Goal: Book appointment/travel/reservation

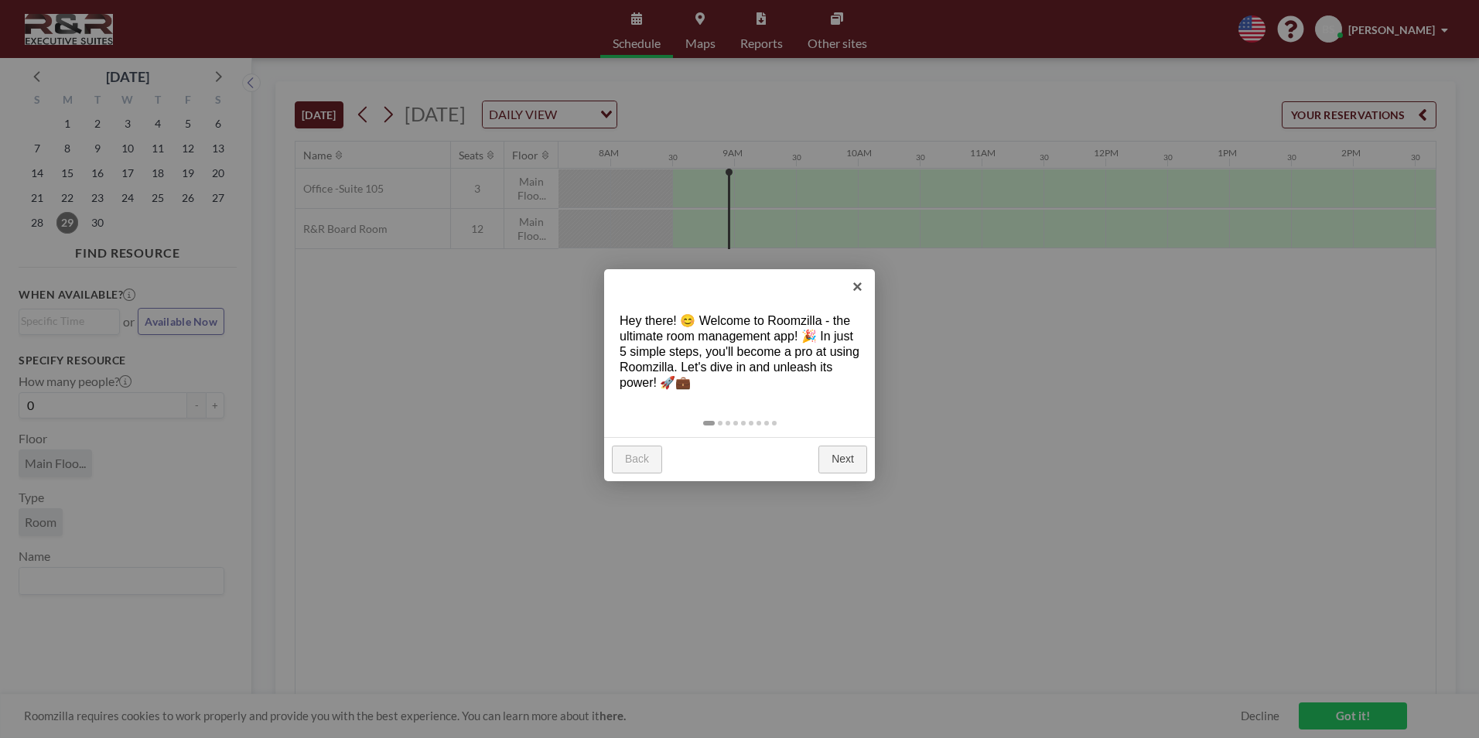
scroll to position [0, 990]
click at [857, 283] on link "×" at bounding box center [857, 286] width 35 height 35
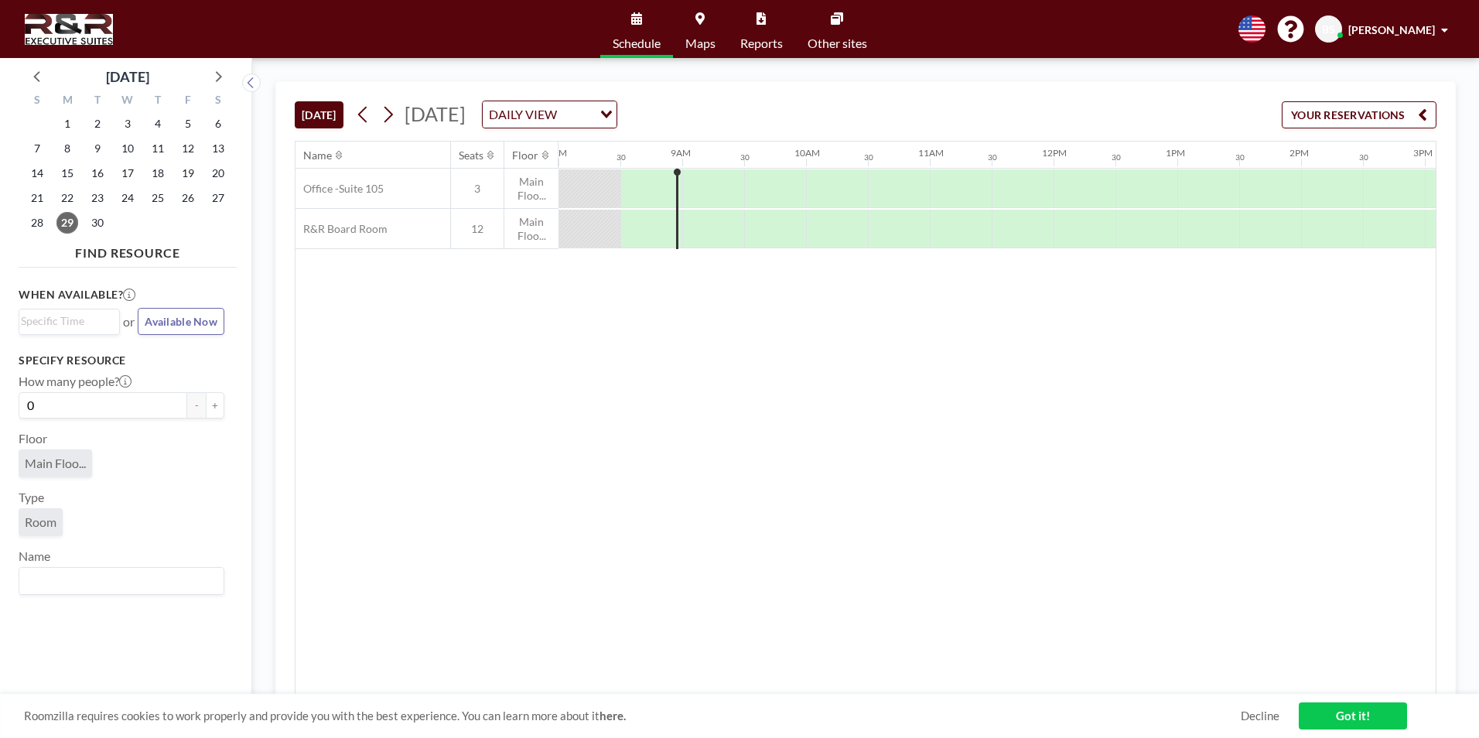
click at [614, 23] on link "Schedule" at bounding box center [636, 29] width 73 height 58
click at [635, 22] on icon at bounding box center [636, 18] width 11 height 12
drag, startPoint x: 976, startPoint y: 152, endPoint x: 944, endPoint y: 142, distance: 33.0
click at [944, 142] on div "11AM" at bounding box center [961, 155] width 62 height 26
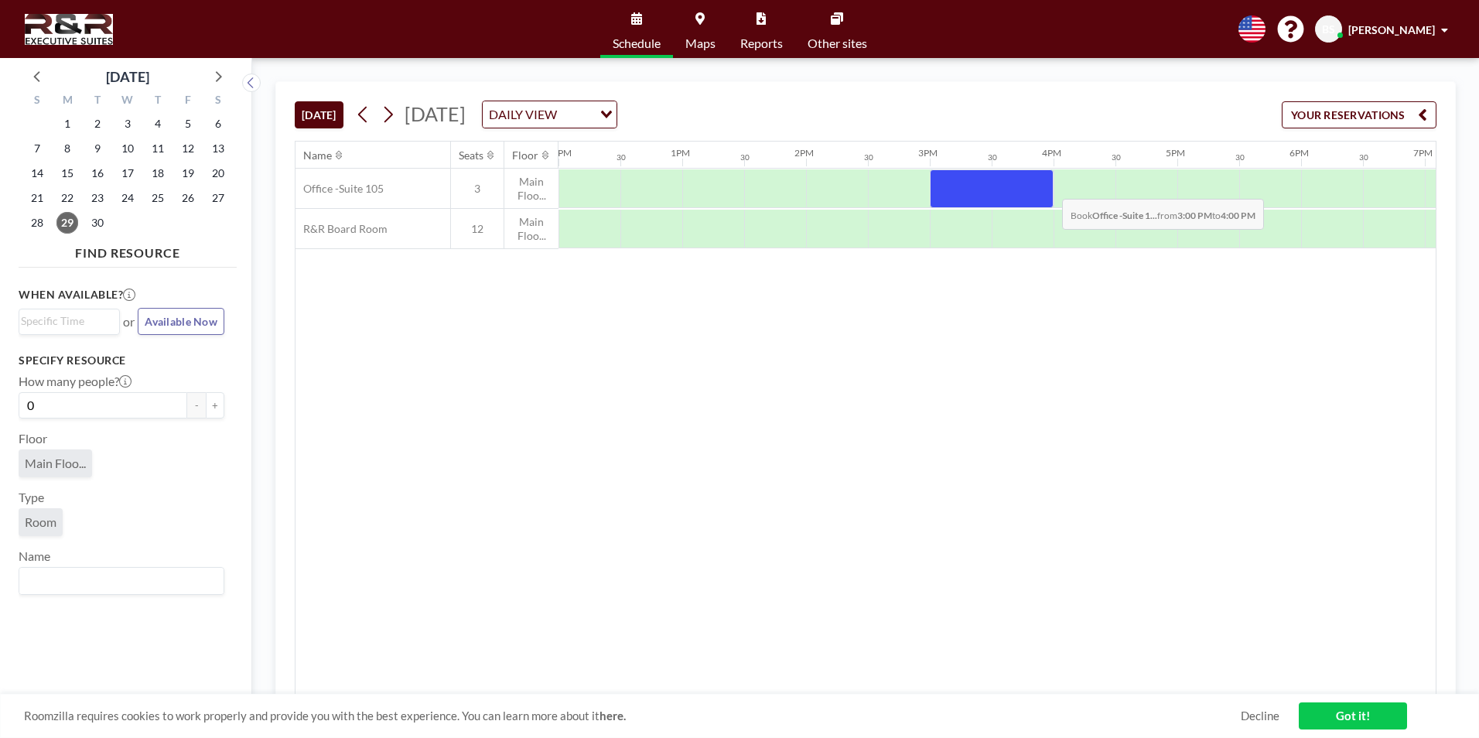
drag, startPoint x: 943, startPoint y: 195, endPoint x: 1050, endPoint y: 187, distance: 107.0
click at [1050, 187] on div at bounding box center [992, 188] width 124 height 39
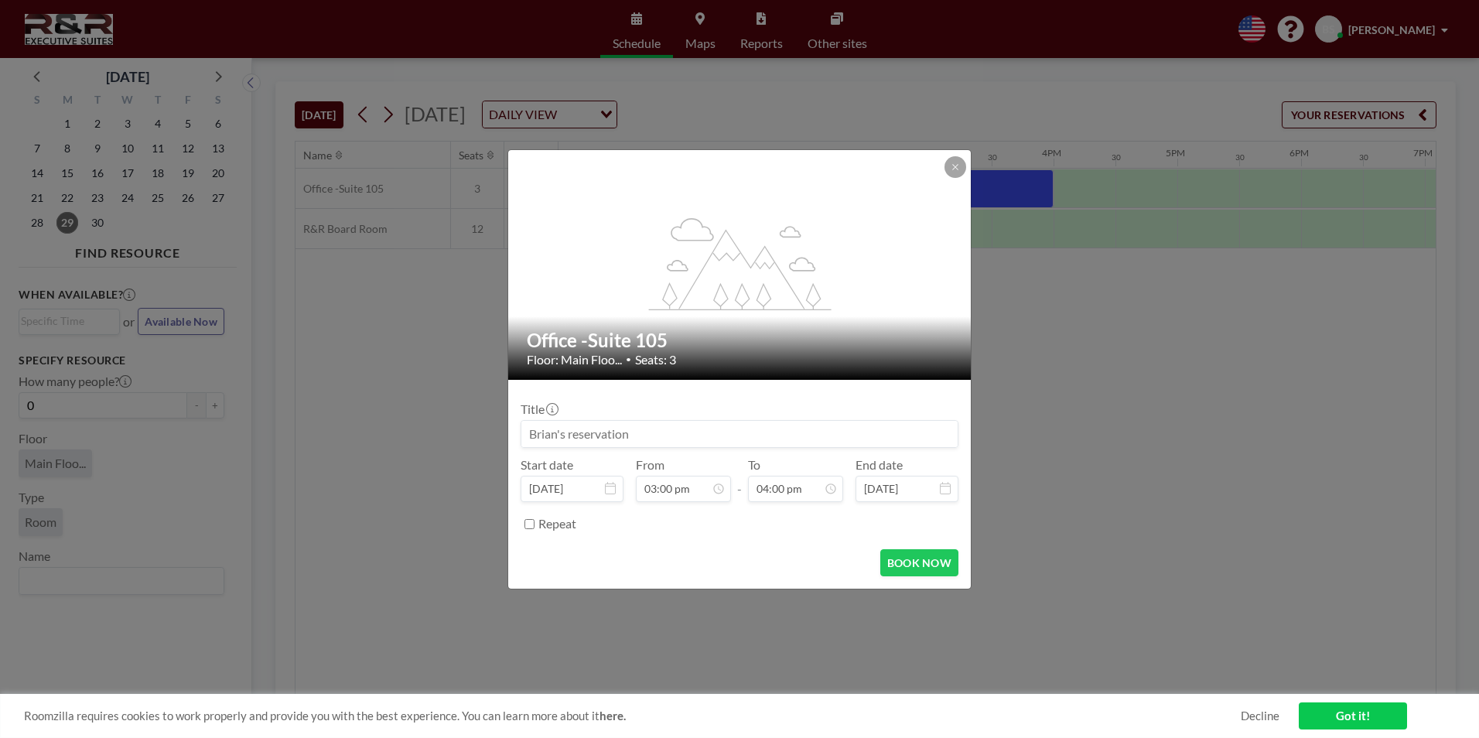
drag, startPoint x: 647, startPoint y: 432, endPoint x: 557, endPoint y: 432, distance: 89.7
click at [557, 432] on input at bounding box center [739, 434] width 436 height 26
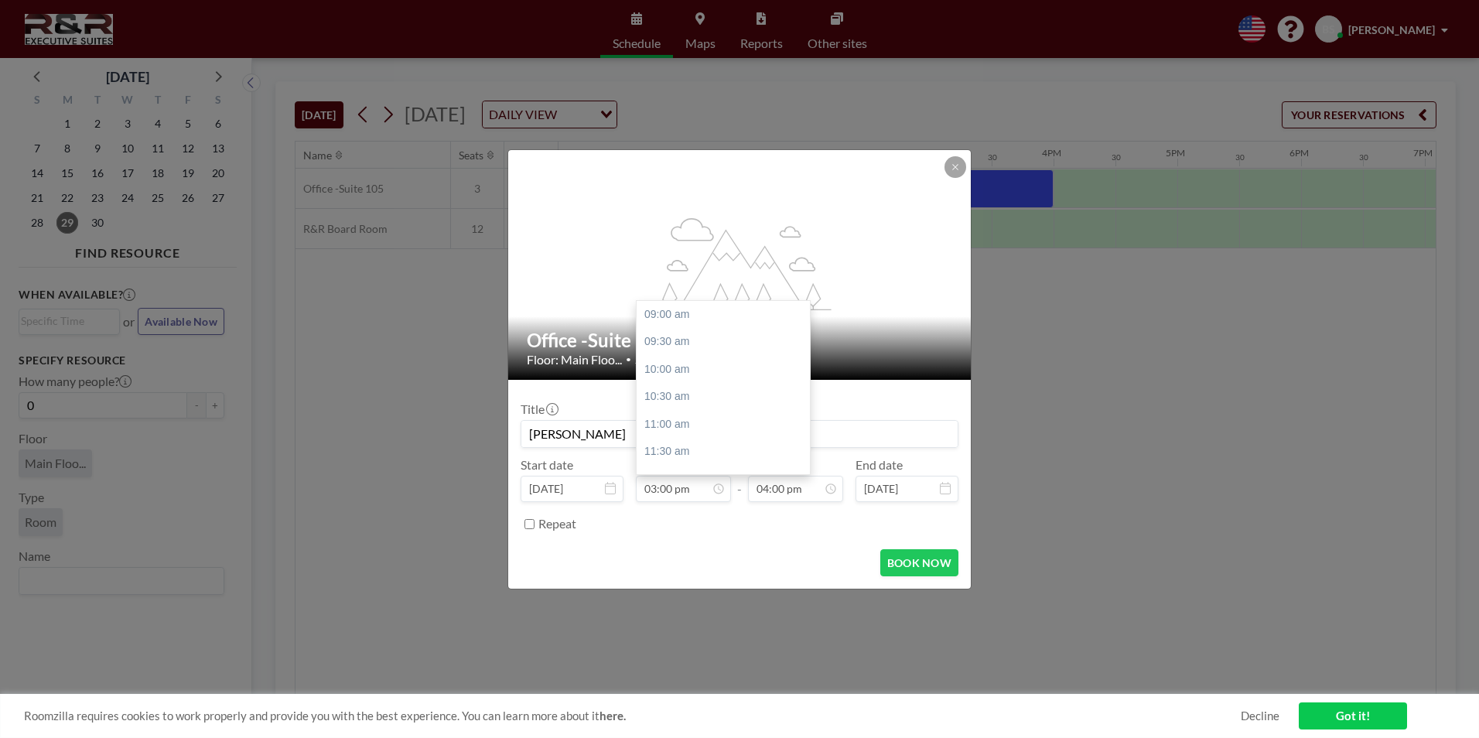
scroll to position [330, 0]
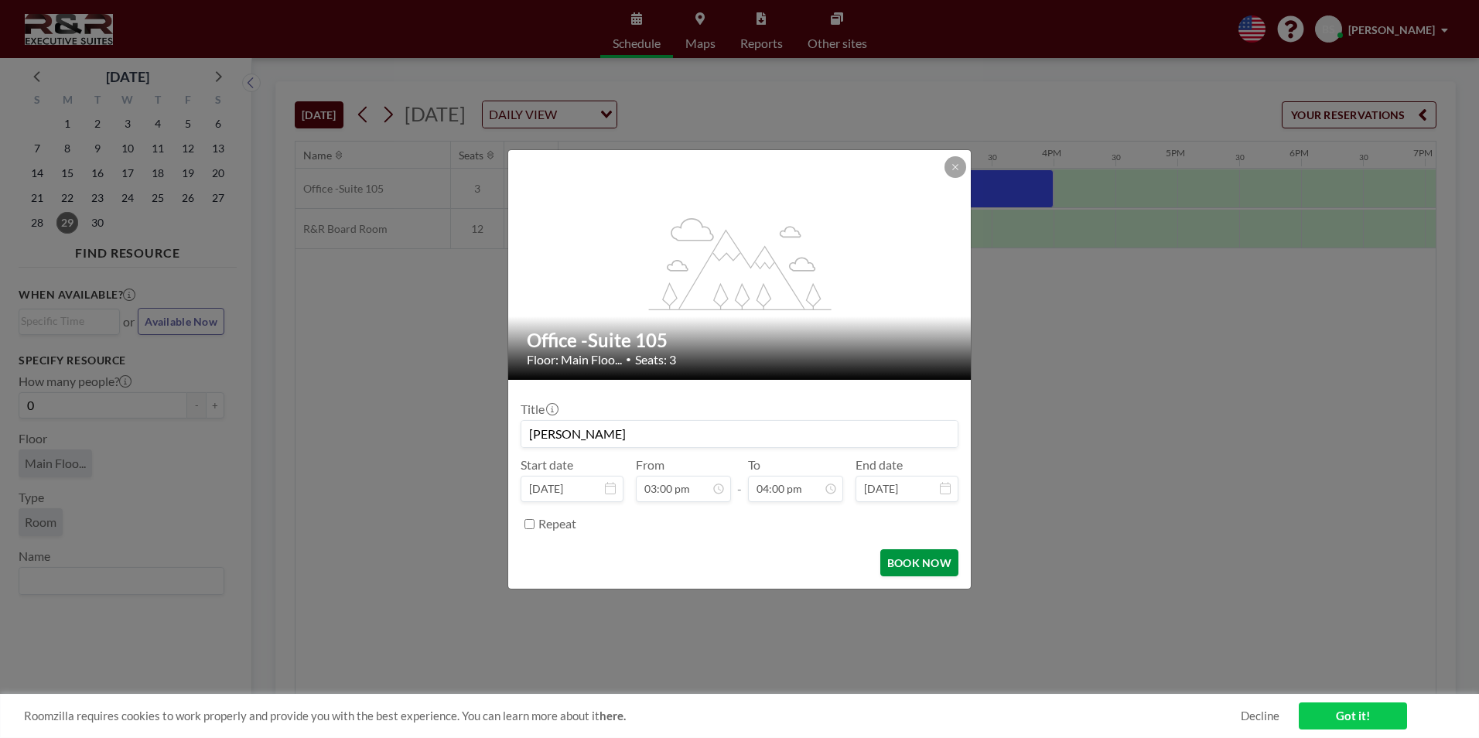
type input "[PERSON_NAME]"
click at [918, 561] on button "BOOK NOW" at bounding box center [919, 562] width 78 height 27
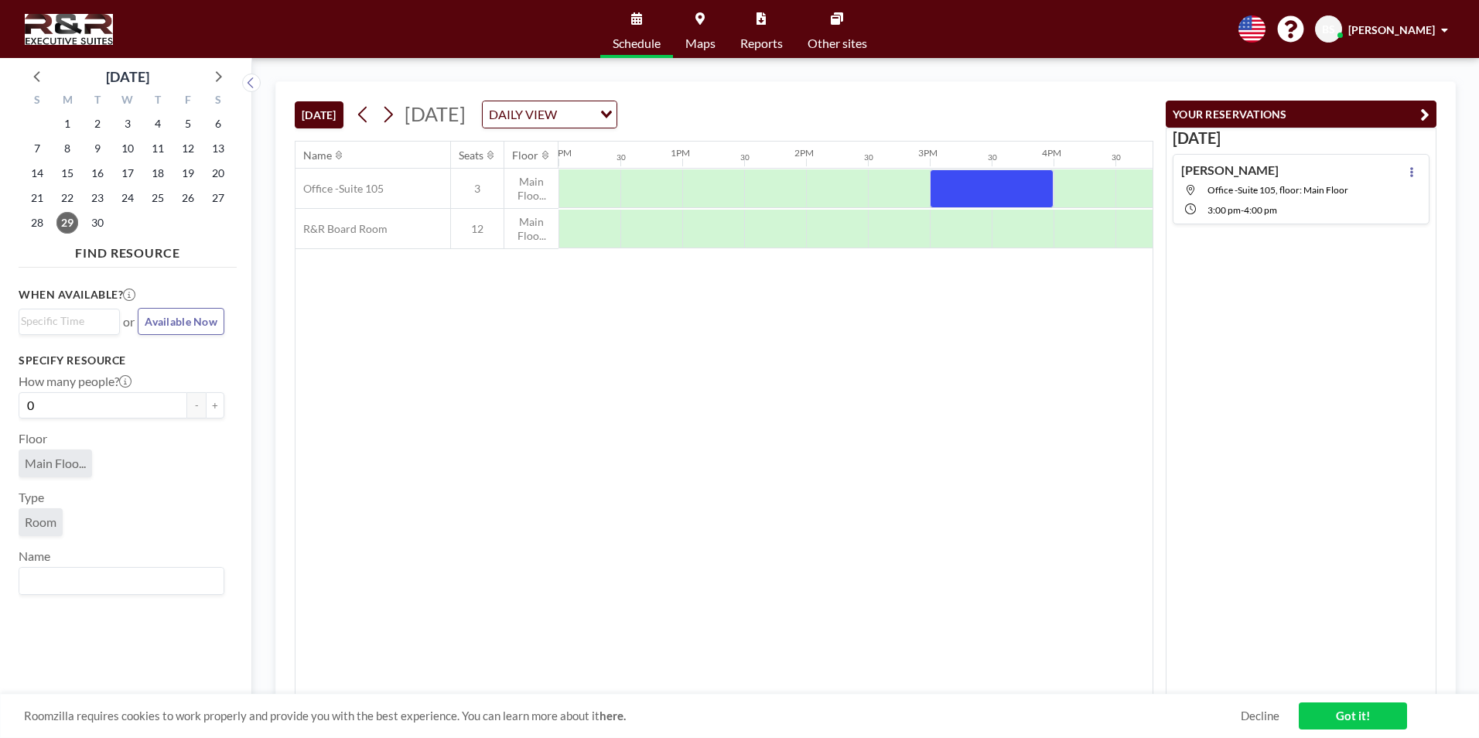
click at [67, 458] on span "Main Floo..." at bounding box center [55, 463] width 61 height 15
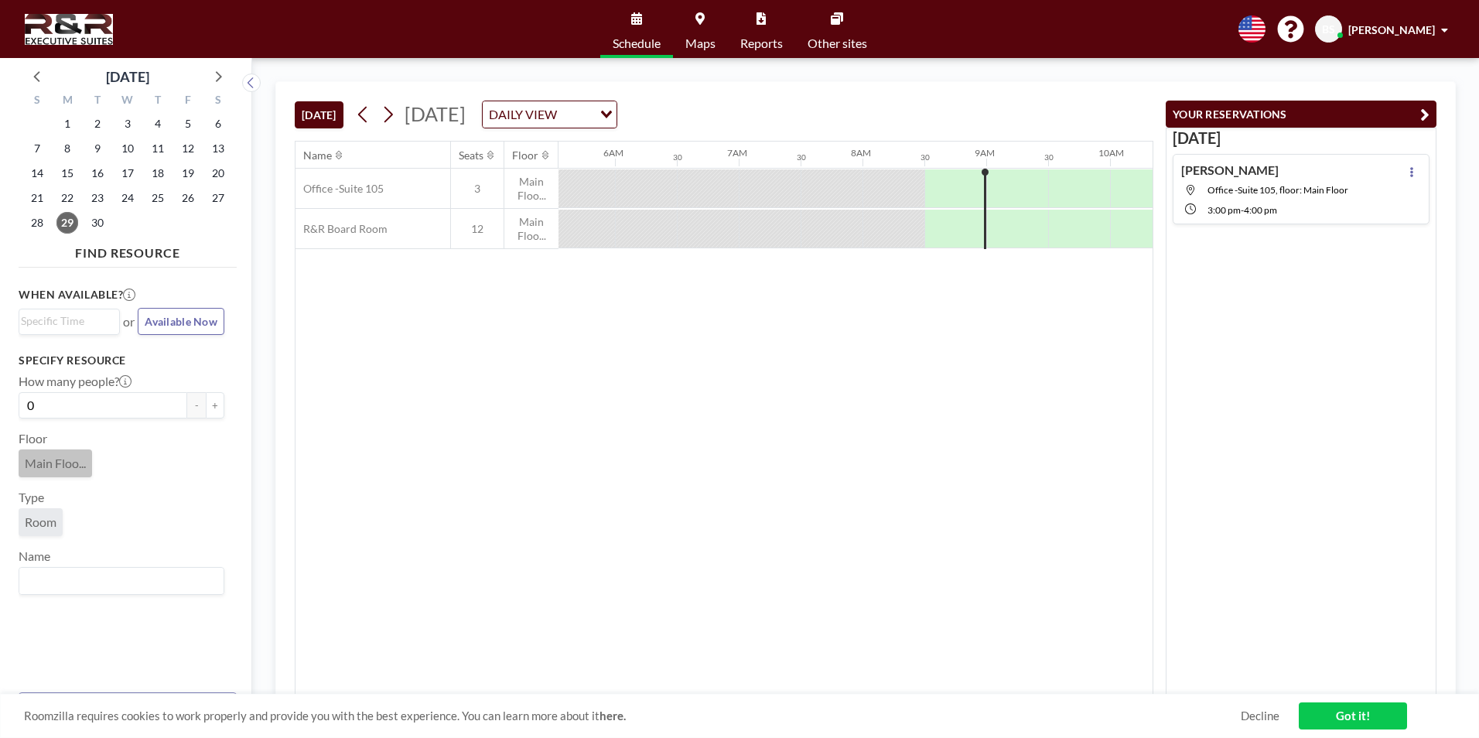
scroll to position [0, 990]
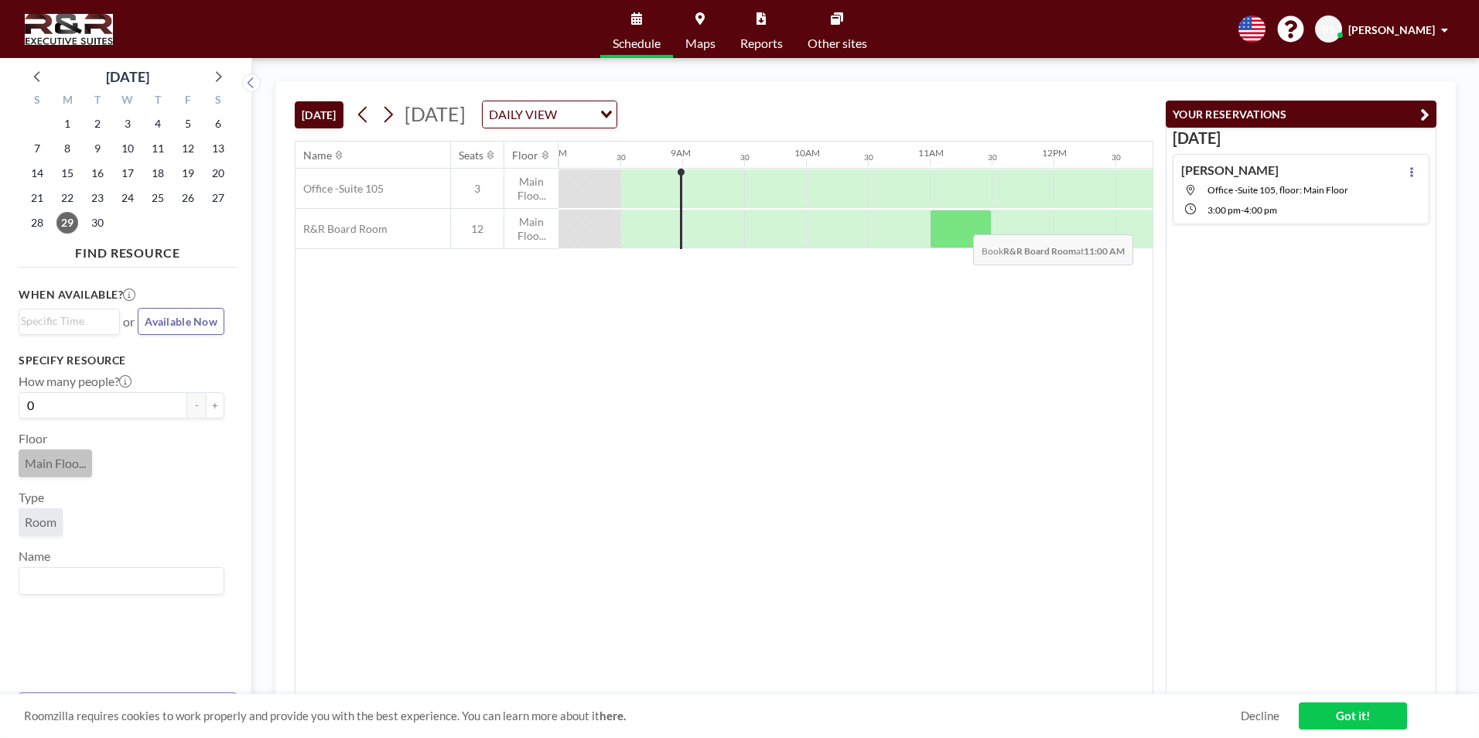
click at [961, 223] on div at bounding box center [961, 229] width 62 height 39
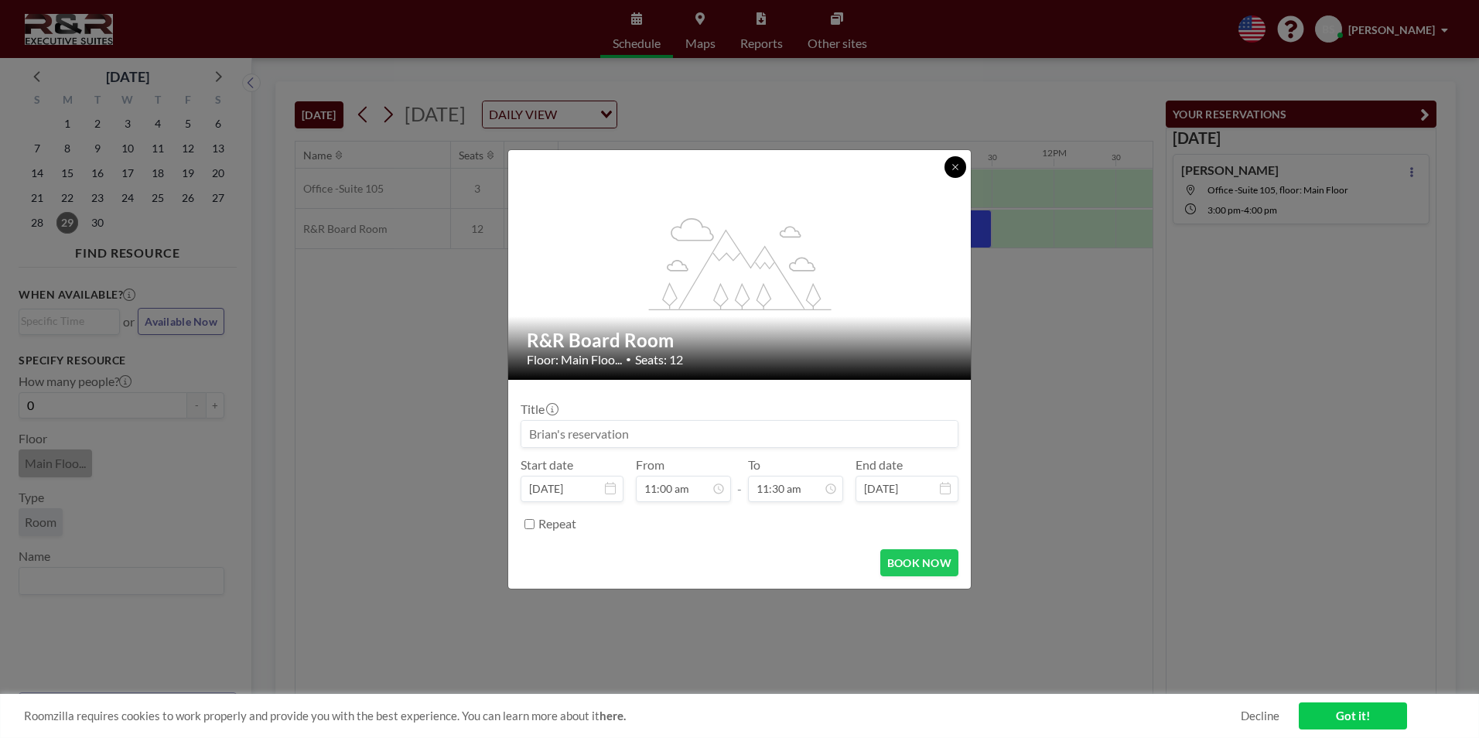
click at [967, 160] on div "flex-grow: 1.2;" at bounding box center [740, 265] width 464 height 230
click at [947, 157] on div at bounding box center [956, 167] width 22 height 22
click at [952, 162] on icon at bounding box center [955, 166] width 9 height 9
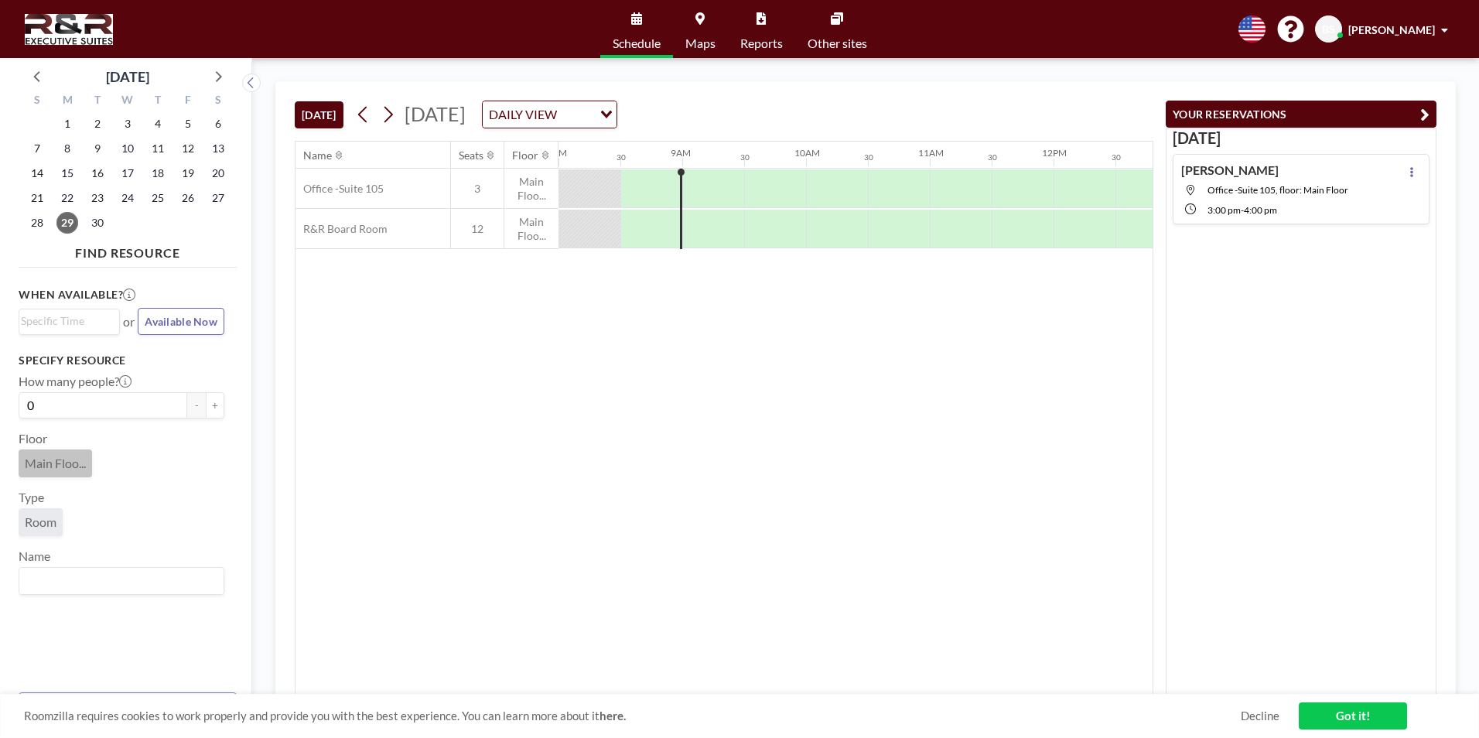
drag, startPoint x: 940, startPoint y: 150, endPoint x: 861, endPoint y: 148, distance: 78.9
click at [861, 148] on div "12AM 30 1AM 30 2AM 30 3AM 30 4AM 30 5AM 30 6AM 30 7AM 30 8AM 30 9AM 30 10AM 30 …" at bounding box center [1053, 155] width 2971 height 26
drag, startPoint x: 861, startPoint y: 148, endPoint x: 909, endPoint y: 141, distance: 48.5
click at [909, 141] on div "Name Seats Floor 12AM 30 1AM 30 2AM 30 3AM 30 4AM 30 5AM 30 6AM 30 7AM 30 8AM 3…" at bounding box center [724, 418] width 859 height 555
drag, startPoint x: 679, startPoint y: 209, endPoint x: 748, endPoint y: 208, distance: 68.9
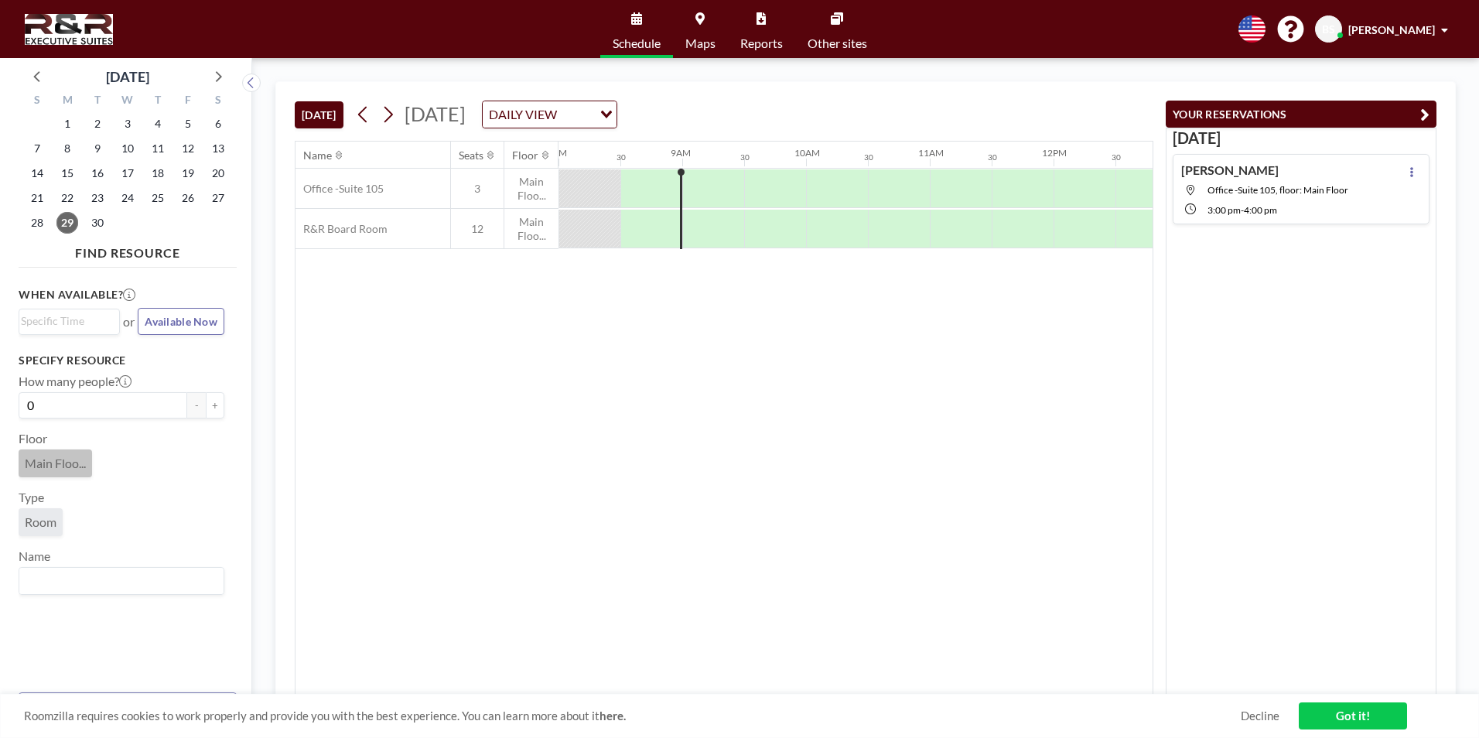
click at [748, 208] on div "Office -Suite [GEOGRAPHIC_DATA]... R&R Board Room 12 Main Floo..." at bounding box center [922, 209] width 3234 height 80
drag, startPoint x: 748, startPoint y: 208, endPoint x: 746, endPoint y: 170, distance: 38.0
click at [763, 171] on div "Office -Suite [GEOGRAPHIC_DATA]... R&R Board Room 12 Main Floo..." at bounding box center [922, 209] width 3234 height 80
drag, startPoint x: 746, startPoint y: 170, endPoint x: 757, endPoint y: 109, distance: 62.1
click at [591, 108] on input "Search for option" at bounding box center [576, 114] width 29 height 20
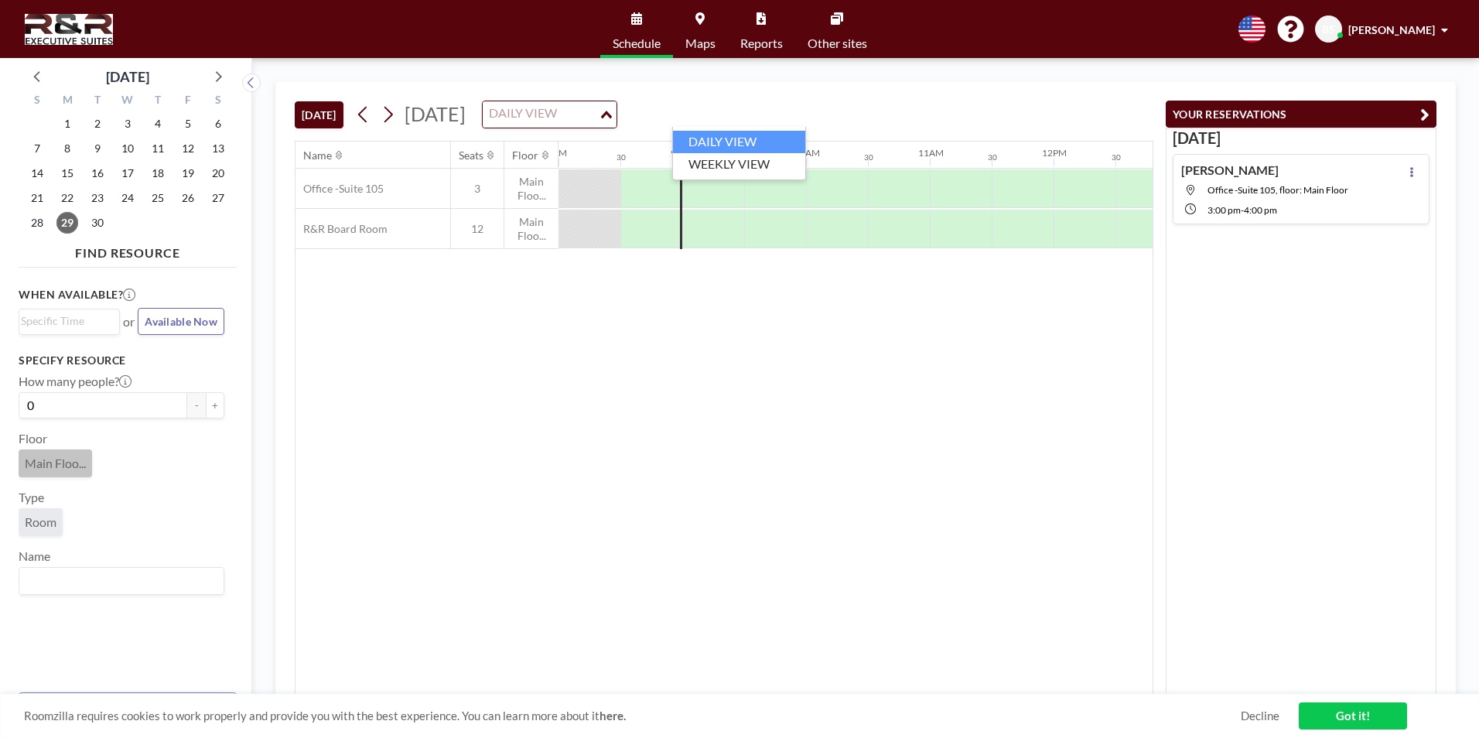
click at [747, 137] on li "DAILY VIEW" at bounding box center [739, 142] width 132 height 22
click at [631, 21] on icon at bounding box center [636, 18] width 11 height 12
drag, startPoint x: 1127, startPoint y: 154, endPoint x: 1078, endPoint y: 165, distance: 49.9
click at [1078, 165] on div "12AM 30 1AM 30 2AM 30 3AM 30 4AM 30 5AM 30 6AM 30 7AM 30 8AM 30 9AM 30 10AM 30 …" at bounding box center [1053, 155] width 2971 height 26
click at [1139, 240] on div at bounding box center [1053, 229] width 2971 height 40
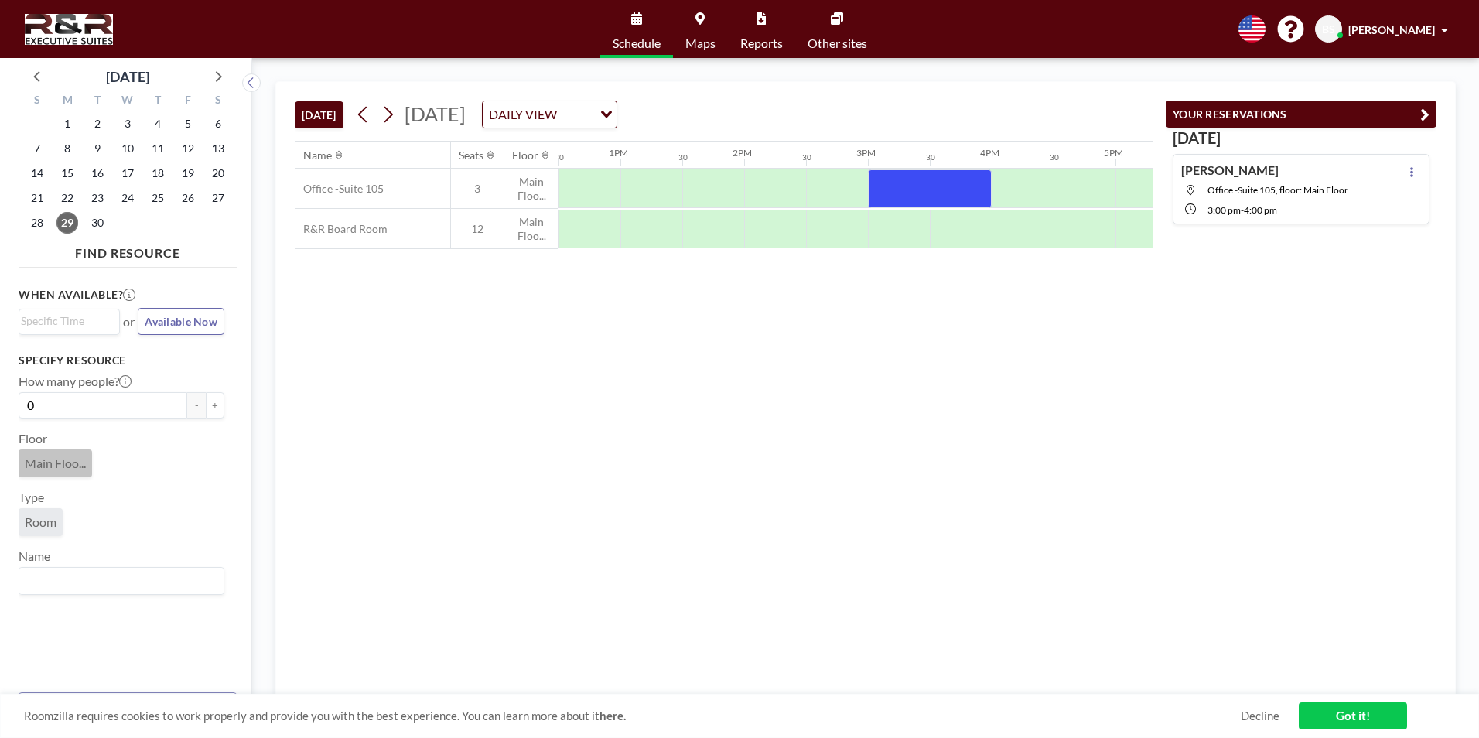
scroll to position [0, 1578]
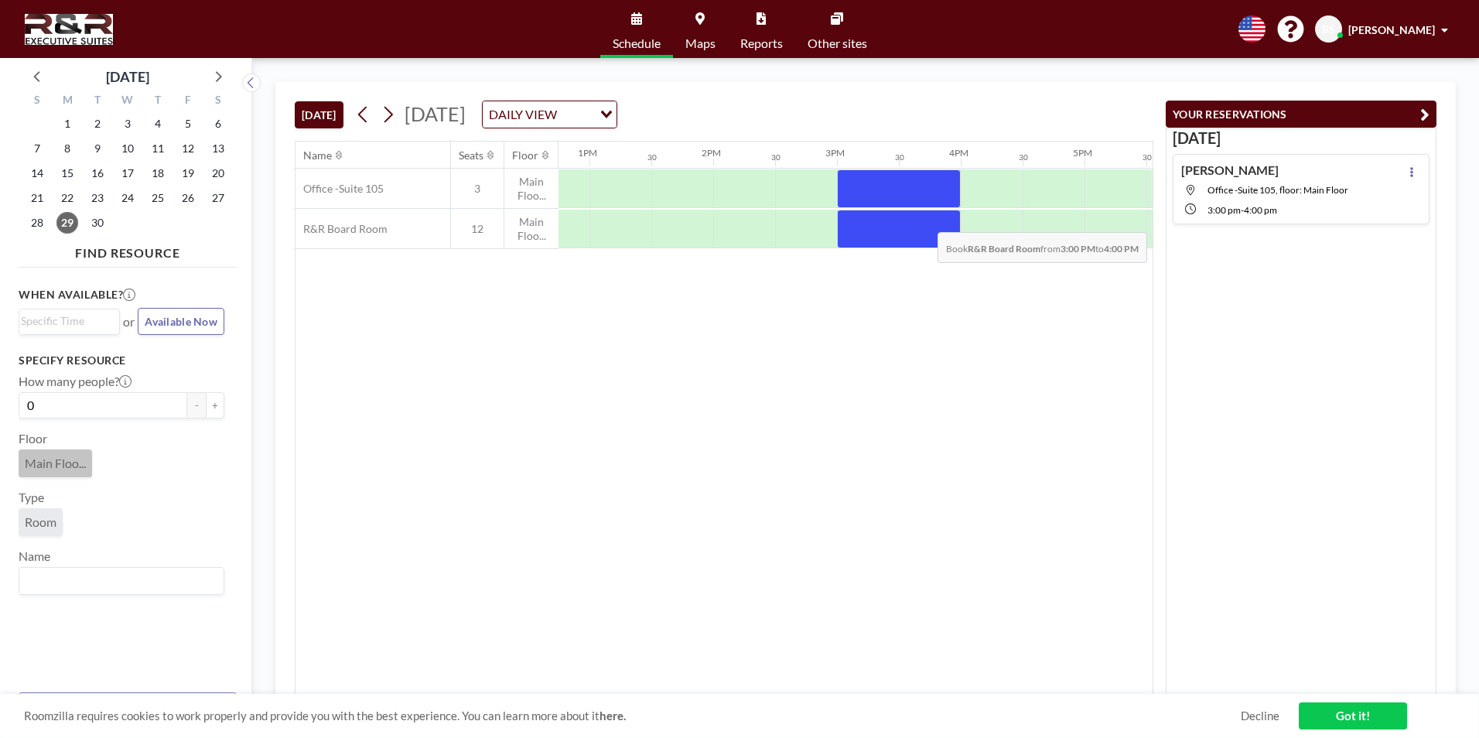
drag, startPoint x: 859, startPoint y: 228, endPoint x: 925, endPoint y: 220, distance: 67.0
click at [925, 220] on div at bounding box center [899, 229] width 124 height 39
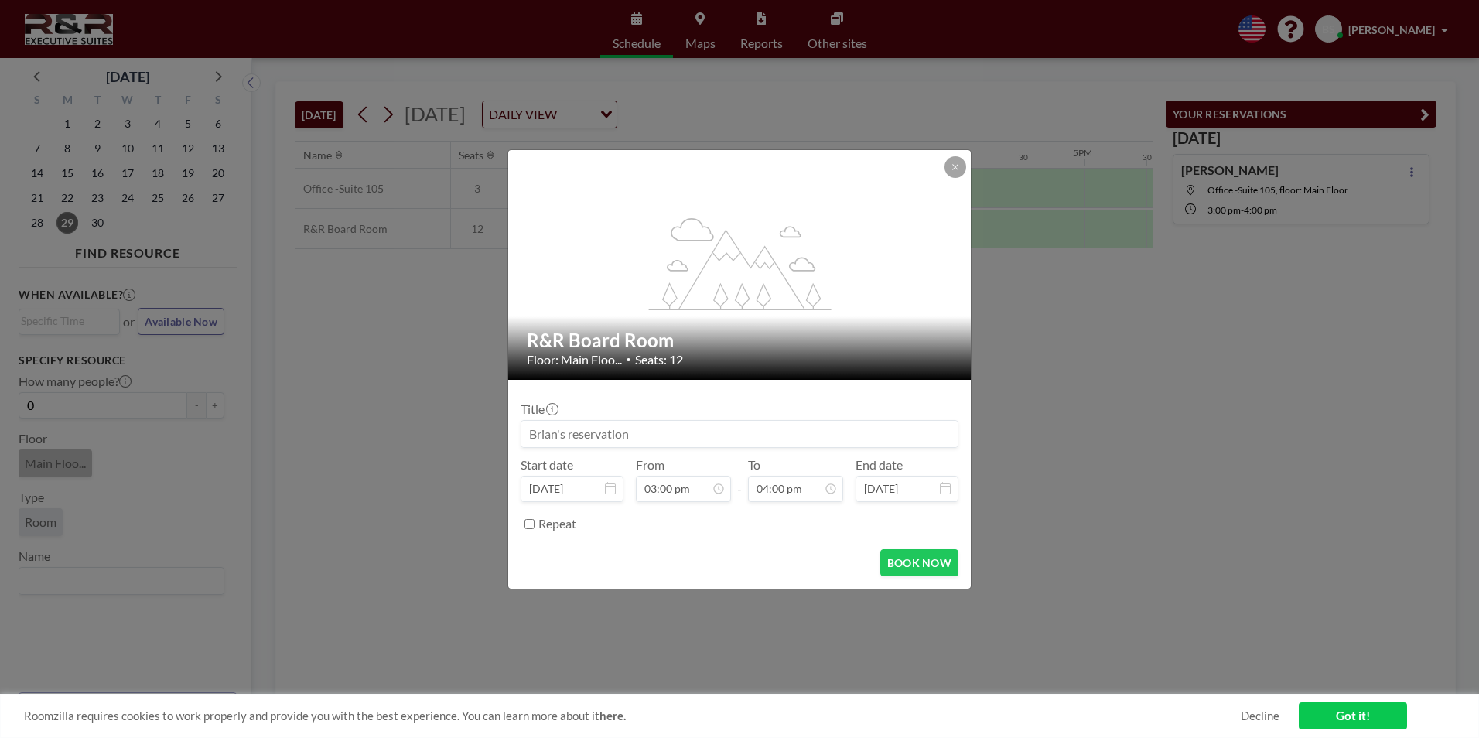
scroll to position [881, 0]
click at [911, 562] on button "BOOK NOW" at bounding box center [919, 562] width 78 height 27
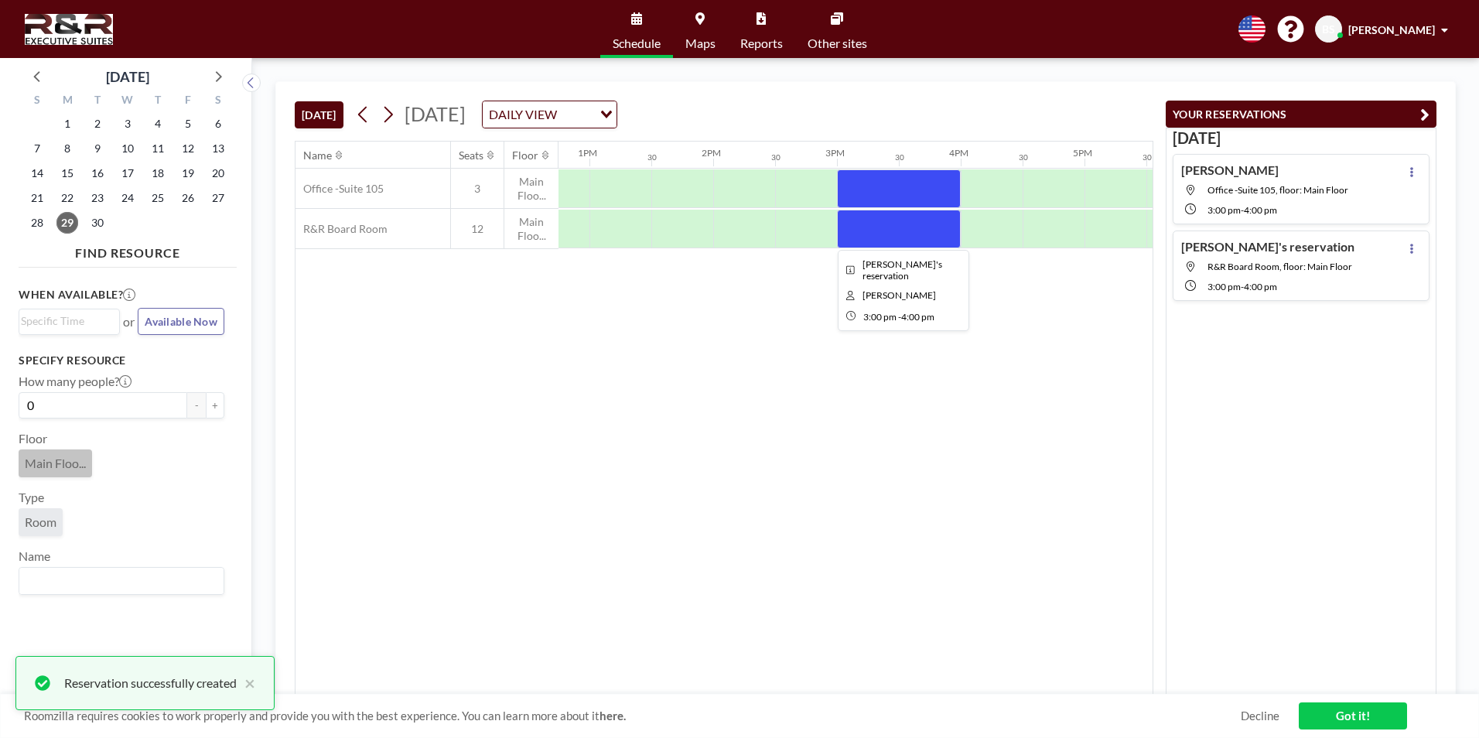
click at [908, 225] on div at bounding box center [899, 229] width 124 height 39
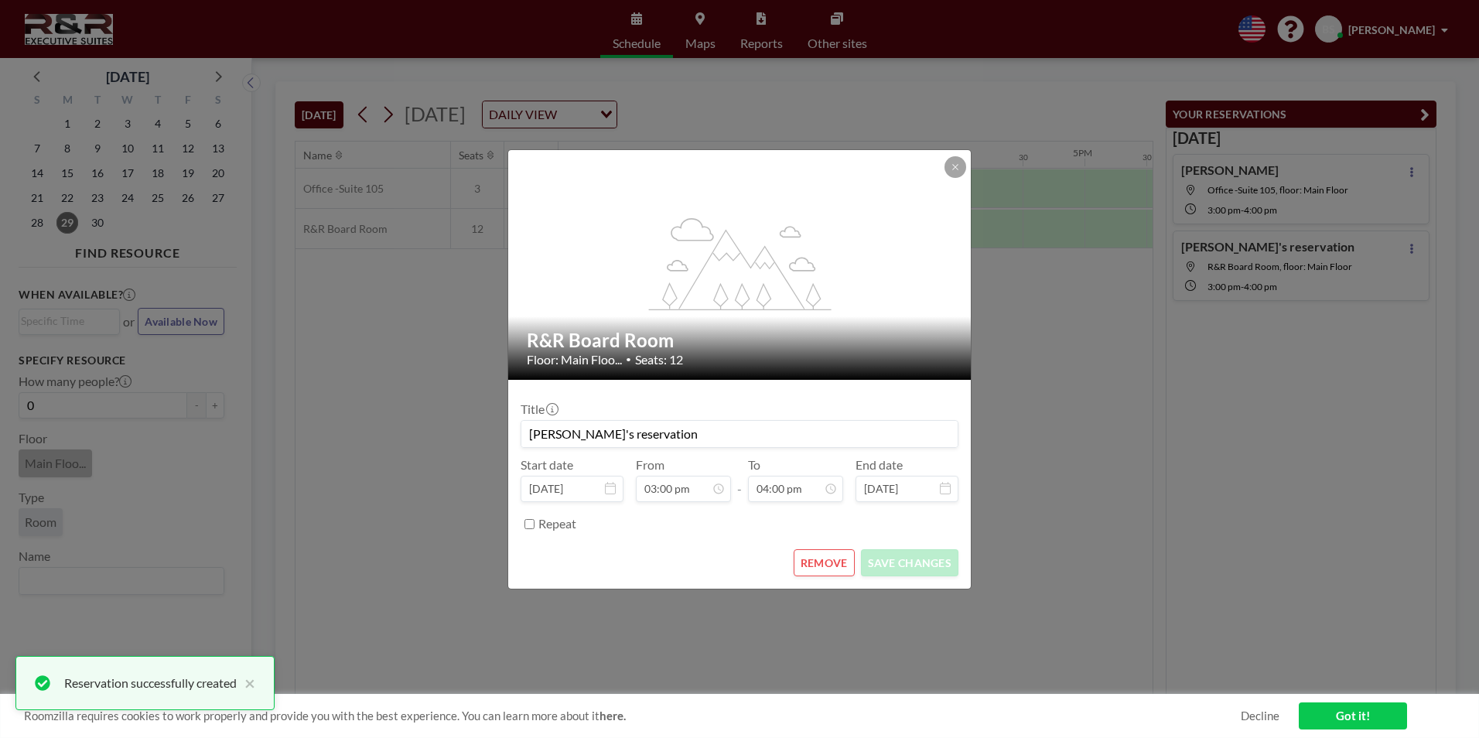
drag, startPoint x: 665, startPoint y: 436, endPoint x: 515, endPoint y: 437, distance: 150.1
click at [515, 437] on form "Title [PERSON_NAME]'s reservation Start date [DATE] From 03:00 pm - To 04:00 pm…" at bounding box center [739, 484] width 463 height 209
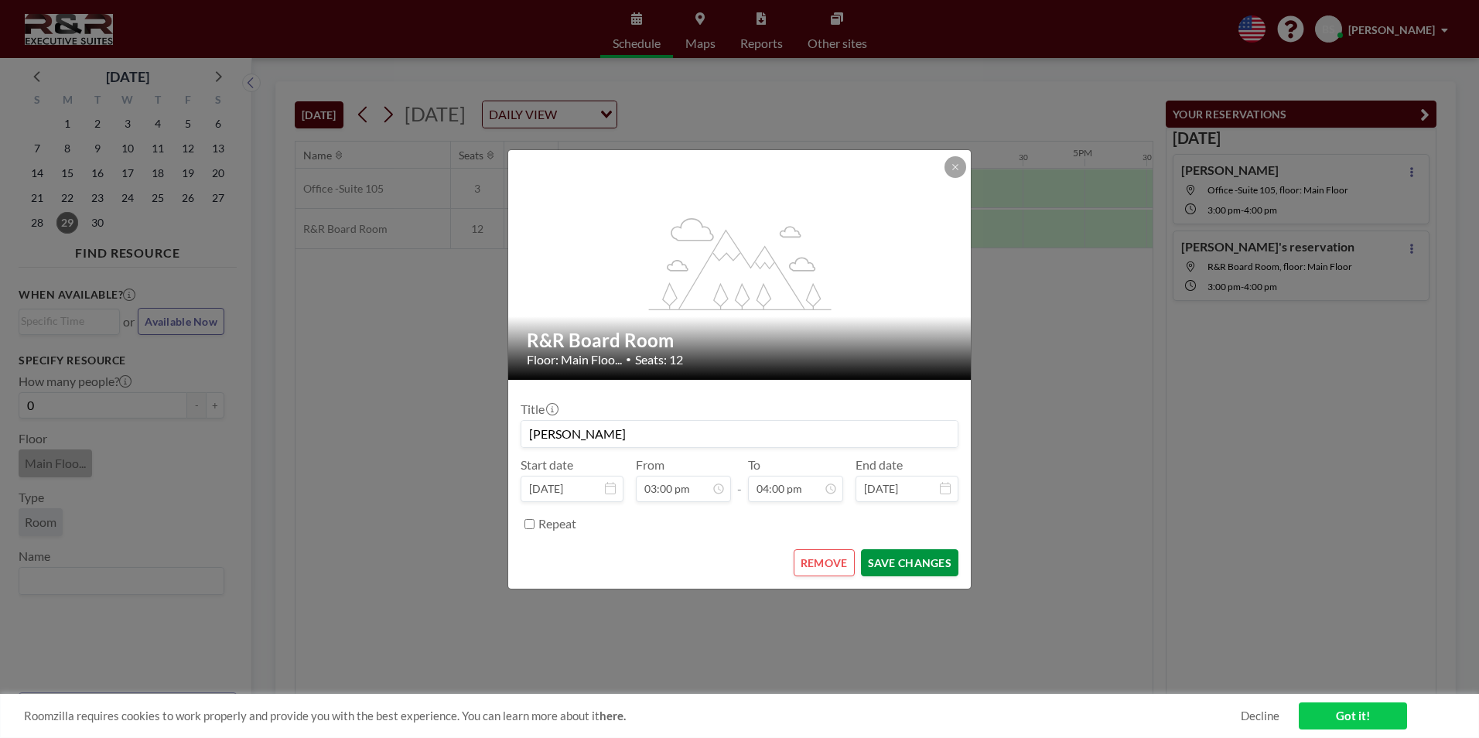
type input "[PERSON_NAME]"
click at [951, 562] on button "SAVE CHANGES" at bounding box center [909, 562] width 97 height 27
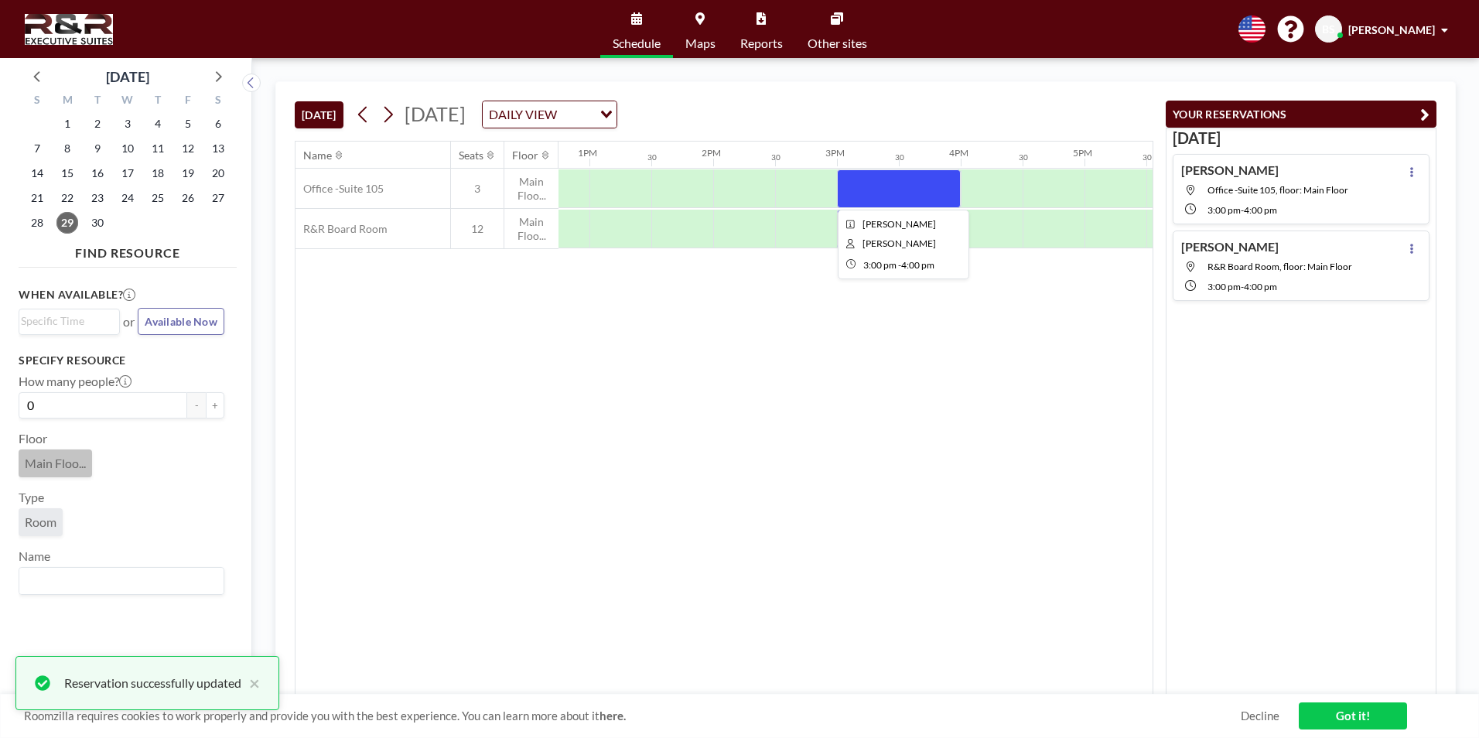
click at [910, 185] on div at bounding box center [899, 188] width 124 height 39
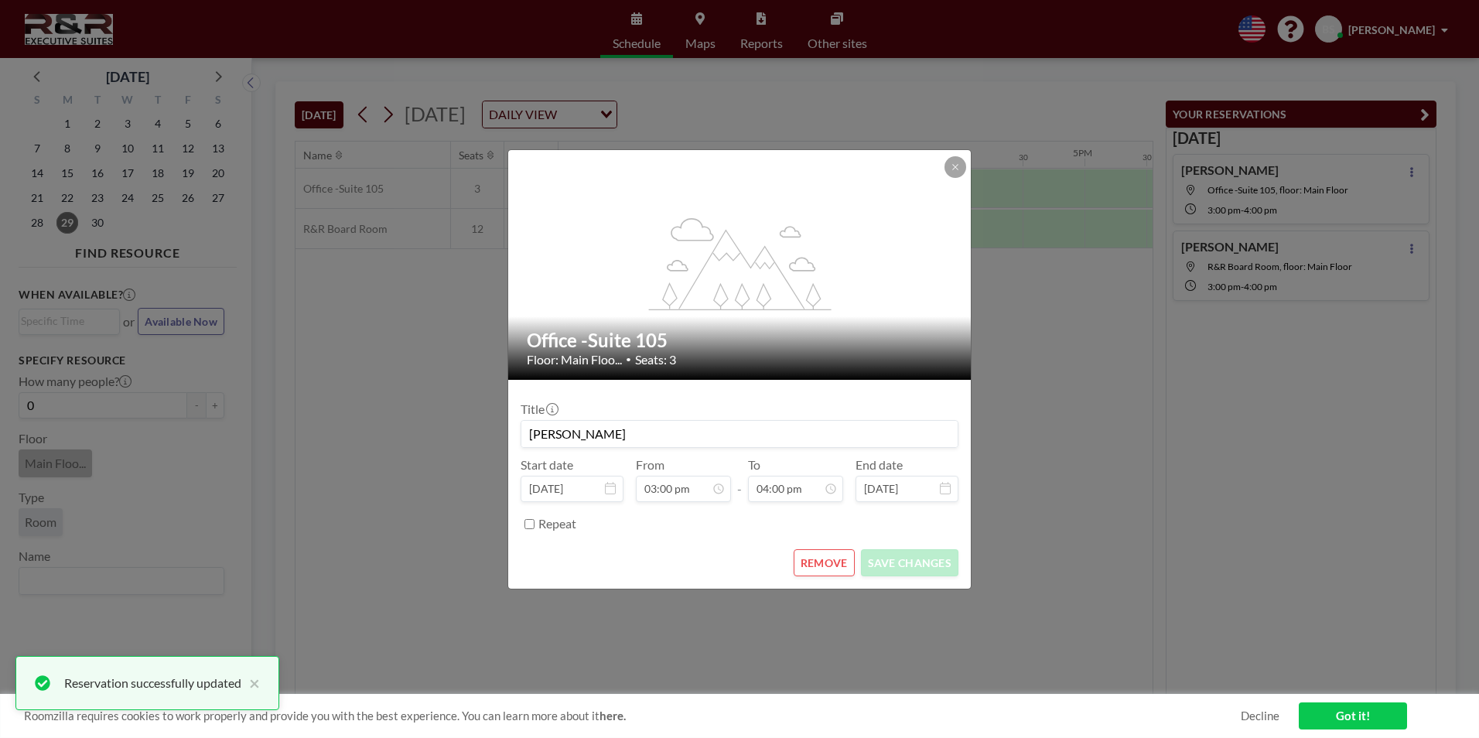
click at [840, 562] on button "REMOVE" at bounding box center [824, 562] width 61 height 27
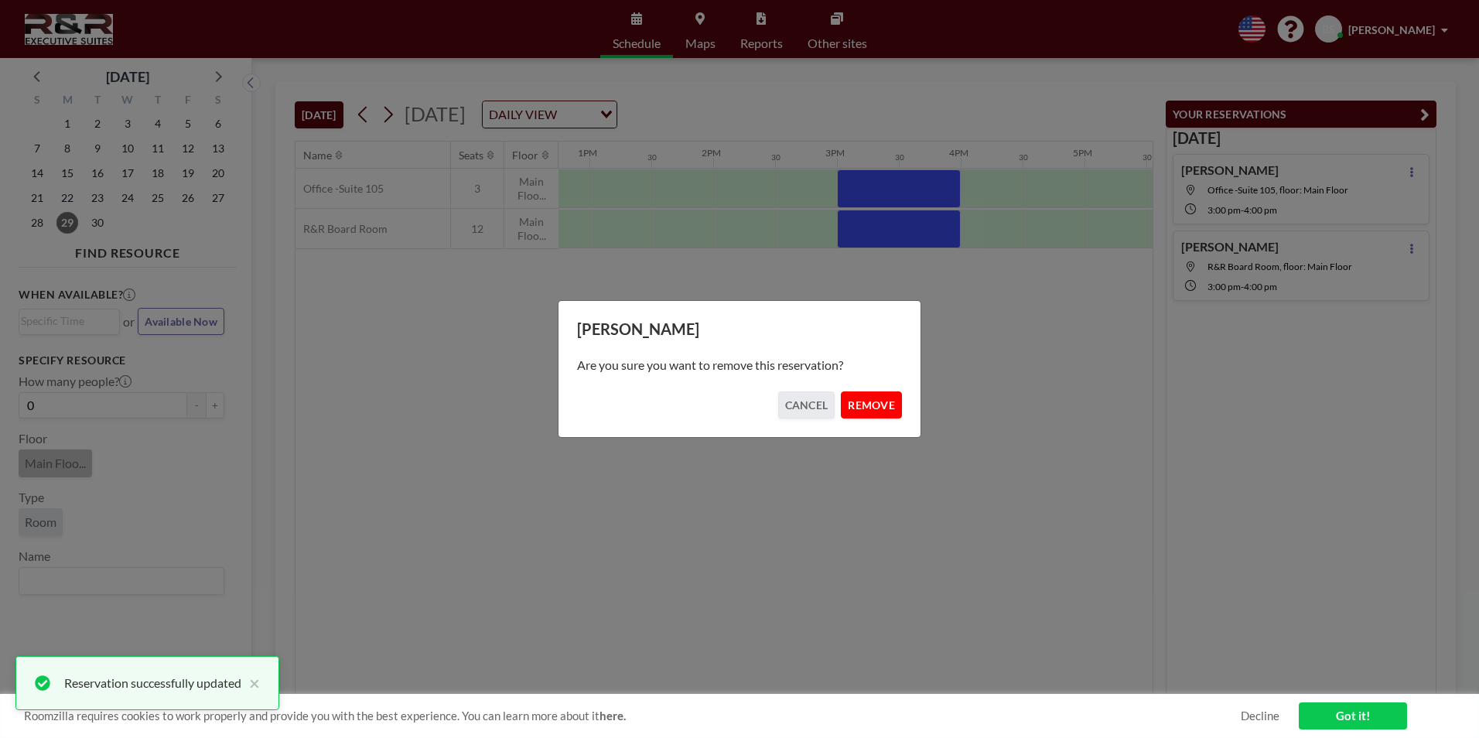
click at [883, 410] on button "REMOVE" at bounding box center [871, 404] width 61 height 27
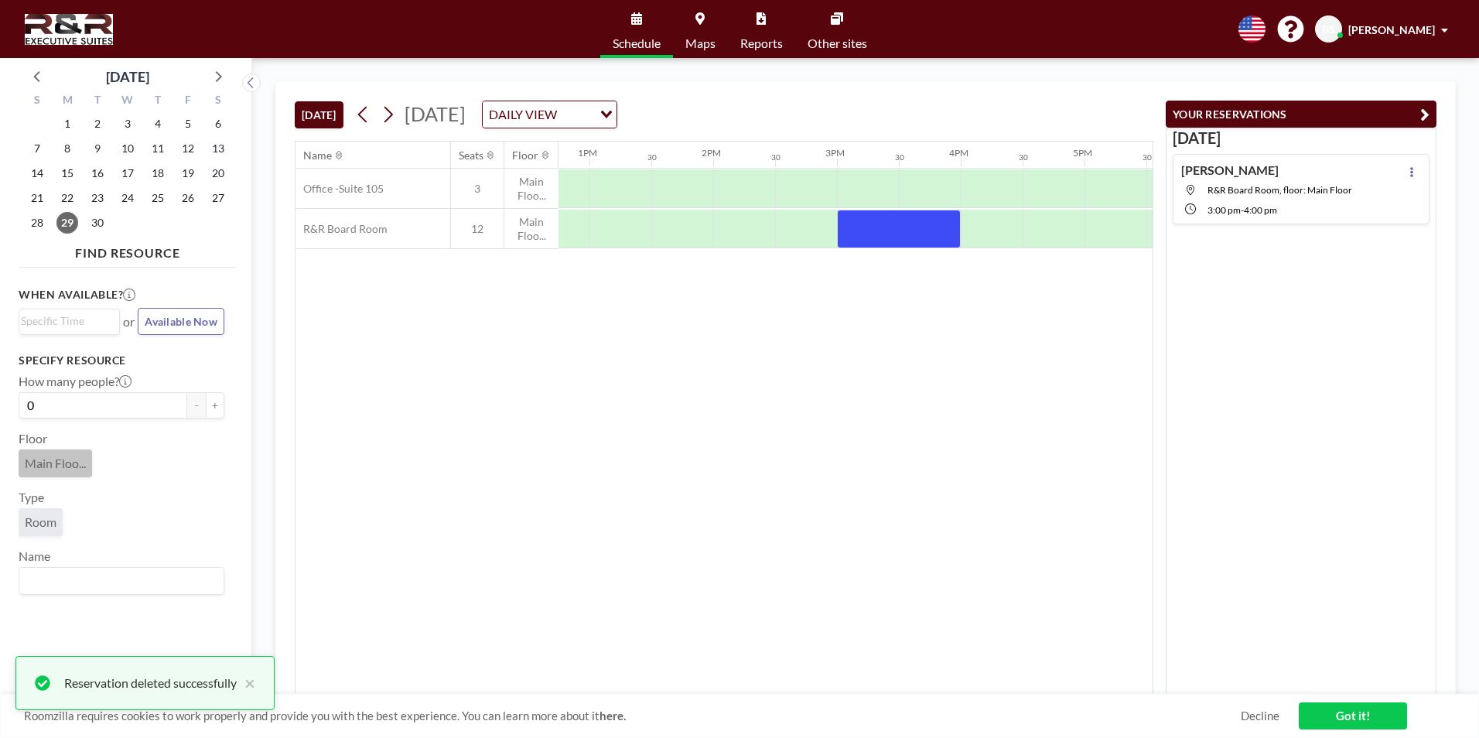
click at [1341, 711] on link "Got it!" at bounding box center [1353, 715] width 108 height 27
